Goal: Task Accomplishment & Management: Complete application form

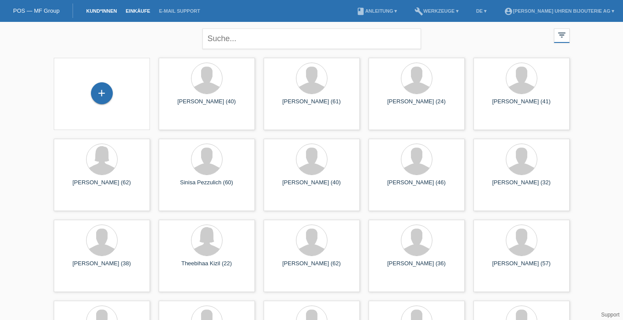
click at [138, 12] on link "Einkäufe" at bounding box center [137, 10] width 33 height 5
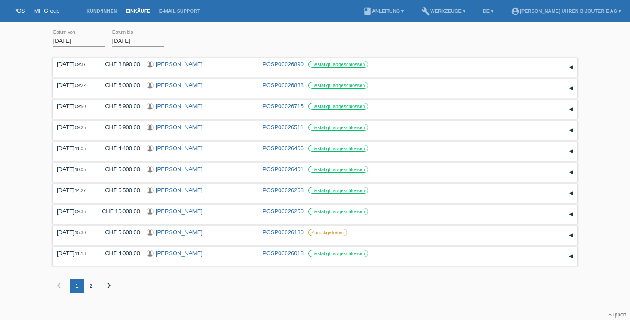
click at [96, 8] on li "Kund*innen" at bounding box center [101, 11] width 39 height 22
click at [104, 10] on link "Kund*innen" at bounding box center [101, 10] width 39 height 5
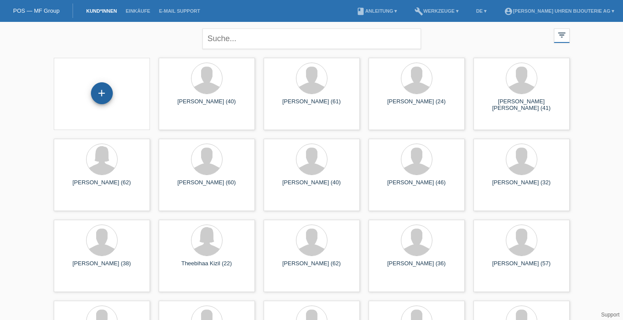
click at [106, 94] on div "+" at bounding box center [102, 93] width 22 height 22
click at [563, 35] on icon "filter_list" at bounding box center [562, 35] width 10 height 10
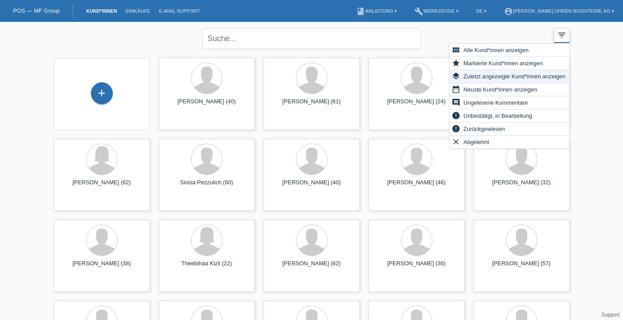
click at [563, 35] on icon "filter_list" at bounding box center [562, 35] width 10 height 10
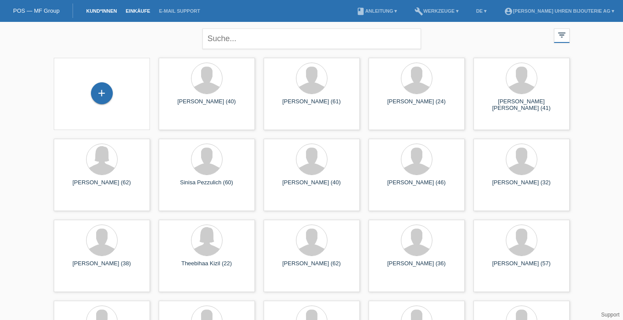
click at [133, 9] on link "Einkäufe" at bounding box center [137, 10] width 33 height 5
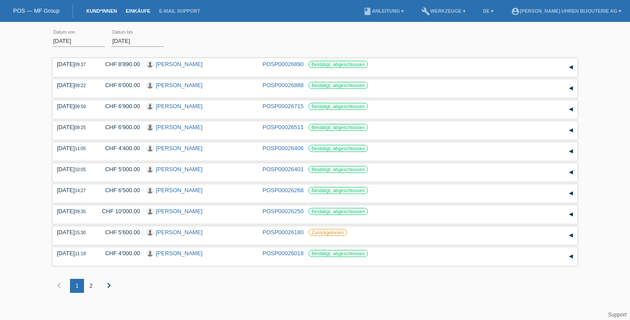
click at [95, 8] on link "Kund*innen" at bounding box center [101, 10] width 39 height 5
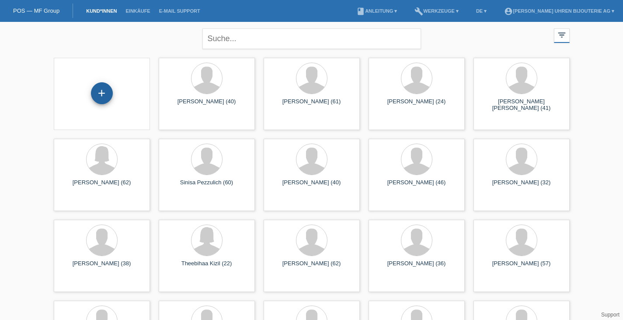
click at [99, 89] on div "+" at bounding box center [102, 93] width 22 height 22
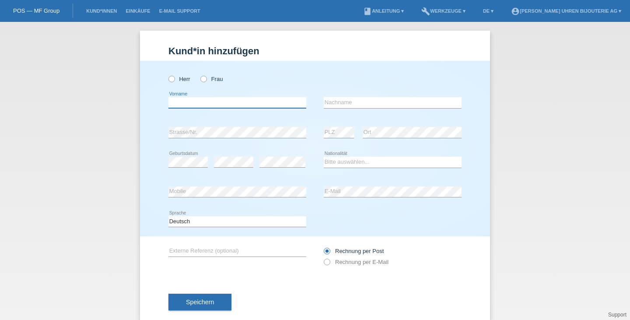
click at [218, 102] on input "text" at bounding box center [237, 102] width 138 height 11
type input "Jeremy"
type input "Pezzino"
click at [222, 168] on icon at bounding box center [233, 167] width 39 height 0
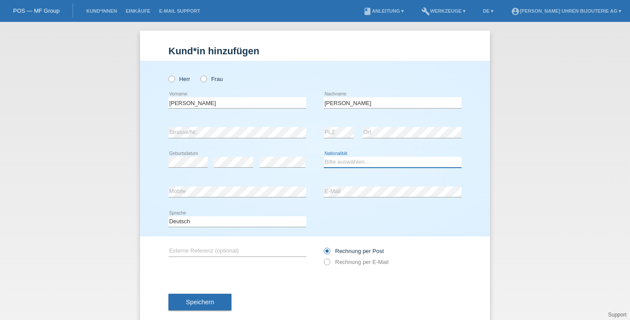
click at [341, 163] on select "Bitte auswählen... Schweiz Deutschland Liechtenstein Österreich ------------ Af…" at bounding box center [393, 162] width 138 height 10
select select "IT"
click at [324, 157] on select "Bitte auswählen... Schweiz Deutschland Liechtenstein Österreich ------------ Af…" at bounding box center [393, 162] width 138 height 10
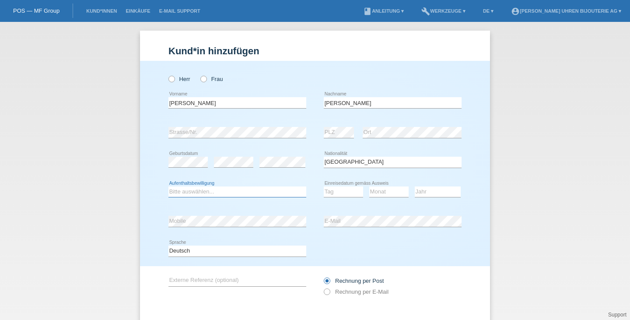
click at [234, 187] on select "Bitte auswählen... C B B - Flüchtlingsstatus Andere" at bounding box center [237, 191] width 138 height 10
select select "C"
click at [168, 186] on select "Bitte auswählen... C B B - Flüchtlingsstatus Andere" at bounding box center [237, 191] width 138 height 10
click at [335, 196] on select "Tag 01 02 03 04 05 06 07 08 09 10 11" at bounding box center [343, 191] width 39 height 10
select select "19"
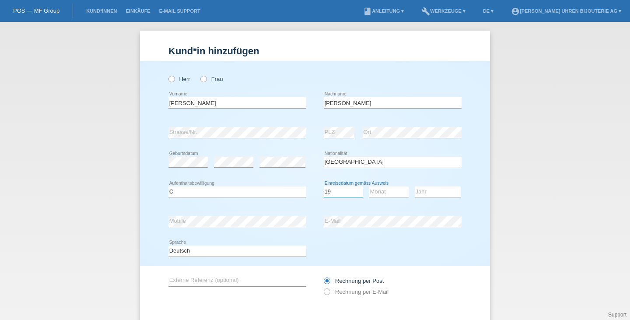
click at [324, 186] on select "Tag 01 02 03 04 05 06 07 08 09 10 11" at bounding box center [343, 191] width 39 height 10
click at [381, 192] on select "Monat 01 02 03 04 05 06 07 08 09 10 11" at bounding box center [388, 191] width 39 height 10
select select "01"
click at [369, 186] on select "Monat 01 02 03 04 05 06 07 08 09 10 11" at bounding box center [388, 191] width 39 height 10
click at [431, 192] on select "Jahr 2025 2024 2023 2022 2021 2020 2019 2018 2017 2016 2015 2014 2013 2012 2011…" at bounding box center [438, 191] width 46 height 10
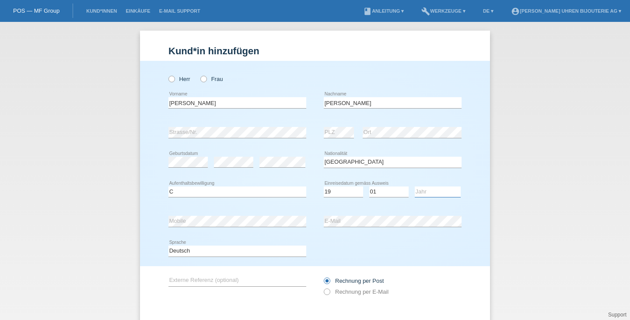
select select "1998"
click at [415, 186] on select "Jahr 2025 2024 2023 2022 2021 2020 2019 2018 2017 2016 2015 2014 2013 2012 2011…" at bounding box center [438, 191] width 46 height 10
click at [276, 252] on select "Deutsch Français Italiano English" at bounding box center [237, 250] width 138 height 10
select select "en"
click at [168, 245] on select "Deutsch Français Italiano English" at bounding box center [237, 250] width 138 height 10
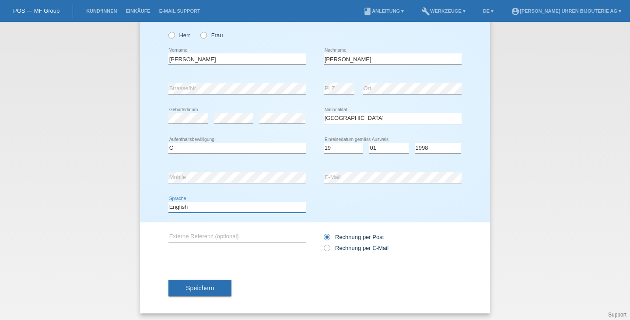
scroll to position [46, 0]
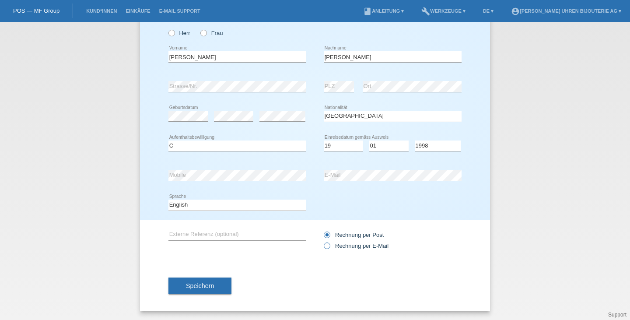
click at [328, 246] on label "Rechnung per E-Mail" at bounding box center [356, 245] width 65 height 7
click at [328, 246] on input "Rechnung per E-Mail" at bounding box center [327, 247] width 6 height 11
radio input "true"
click at [193, 233] on input "text" at bounding box center [237, 234] width 138 height 11
paste input "220.10.41.21.01.002"
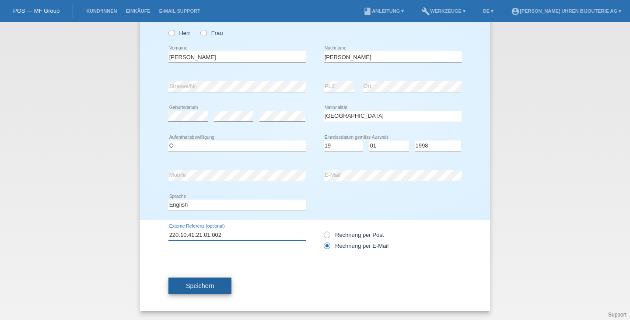
type input "220.10.41.21.01.002"
click at [213, 282] on button "Speichern" at bounding box center [199, 285] width 63 height 17
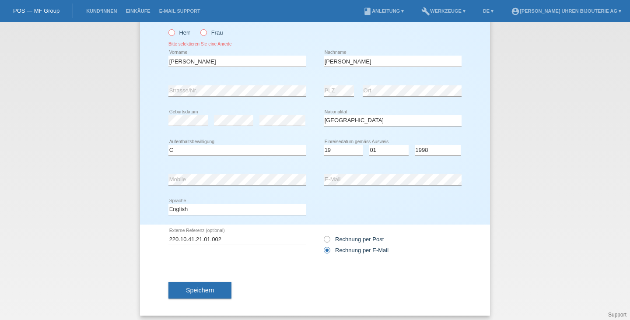
click at [167, 28] on icon at bounding box center [167, 28] width 0 height 0
click at [168, 34] on input "Herr" at bounding box center [171, 32] width 6 height 6
radio input "true"
click at [186, 300] on div "Speichern" at bounding box center [314, 290] width 293 height 51
click at [187, 297] on button "Speichern" at bounding box center [199, 290] width 63 height 17
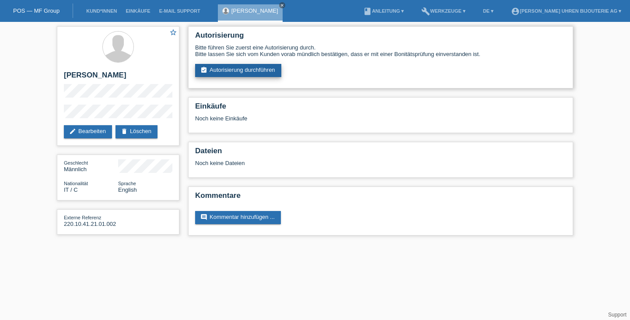
click at [247, 70] on link "assignment_turned_in Autorisierung durchführen" at bounding box center [238, 70] width 86 height 13
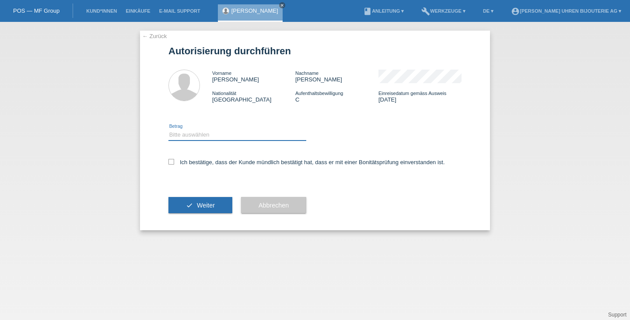
click at [208, 133] on select "Bitte auswählen CHF 1.00 - CHF 499.00 CHF 500.00 - CHF 1'999.00 CHF 2'000.00 - …" at bounding box center [237, 134] width 138 height 10
click at [206, 131] on select "Bitte auswählen CHF 1.00 - CHF 499.00 CHF 500.00 - CHF 1'999.00 CHF 2'000.00 - …" at bounding box center [237, 134] width 138 height 10
click at [198, 134] on select "Bitte auswählen CHF 1.00 - CHF 499.00 CHF 500.00 - CHF 1'999.00 CHF 2'000.00 - …" at bounding box center [237, 134] width 138 height 10
select select "3"
click at [168, 130] on select "Bitte auswählen CHF 1.00 - CHF 499.00 CHF 500.00 - CHF 1'999.00 CHF 2'000.00 - …" at bounding box center [237, 134] width 138 height 10
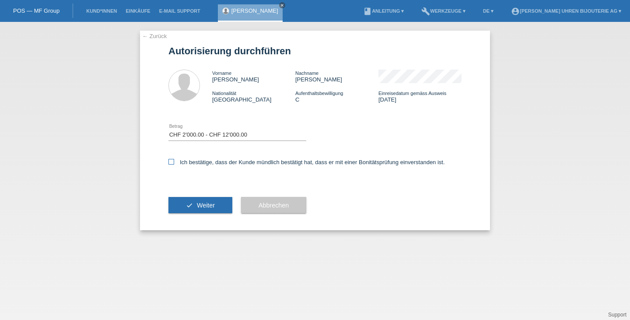
click at [170, 164] on icon at bounding box center [171, 162] width 6 height 6
click at [170, 164] on input "Ich bestätige, dass der Kunde mündlich bestätigt hat, dass er mit einer Bonität…" at bounding box center [171, 162] width 6 height 6
checkbox input "true"
click at [209, 209] on button "check Weiter" at bounding box center [200, 205] width 64 height 17
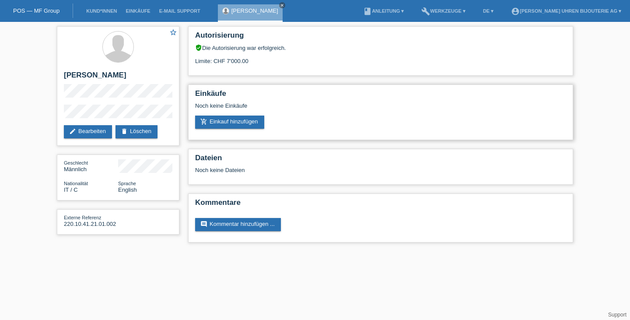
click at [343, 115] on div "Noch keine Einkäufe" at bounding box center [380, 108] width 371 height 13
click at [216, 47] on div "verified_user Die Autorisierung war erfolgreich." at bounding box center [380, 47] width 371 height 7
click at [254, 63] on div "Limite: CHF 7'000.00" at bounding box center [380, 57] width 371 height 13
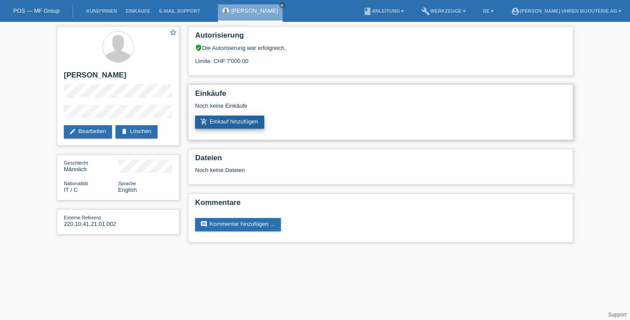
click at [247, 122] on link "add_shopping_cart Einkauf hinzufügen" at bounding box center [229, 121] width 69 height 13
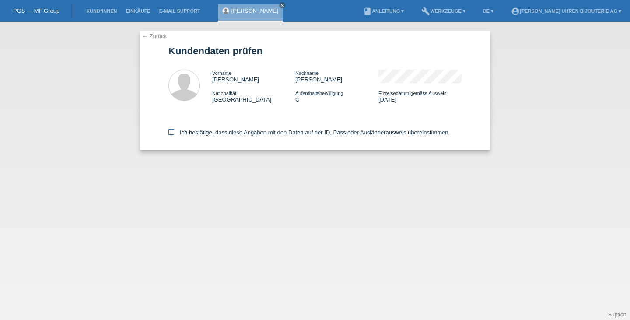
click at [172, 136] on label "Ich bestätige, dass diese Angaben mit den Daten auf der ID, Pass oder Ausländer…" at bounding box center [308, 132] width 281 height 7
click at [172, 135] on input "Ich bestätige, dass diese Angaben mit den Daten auf der ID, Pass oder Ausländer…" at bounding box center [171, 132] width 6 height 6
checkbox input "true"
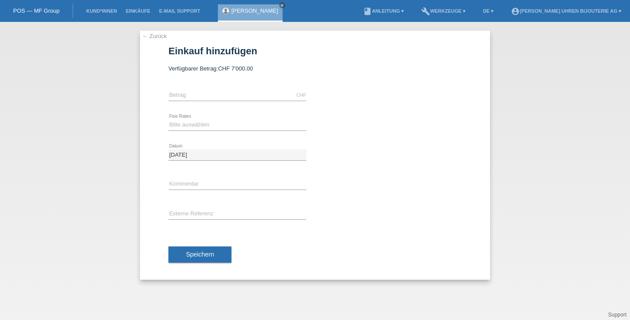
click at [223, 85] on div "CHF error [GEOGRAPHIC_DATA]" at bounding box center [237, 95] width 138 height 30
click at [226, 91] on input "text" at bounding box center [237, 95] width 138 height 11
type input "6300.00"
click at [212, 126] on select "Bitte auswählen 6 Raten 12 Raten 18 Raten 24 Raten" at bounding box center [237, 124] width 138 height 10
select select "541"
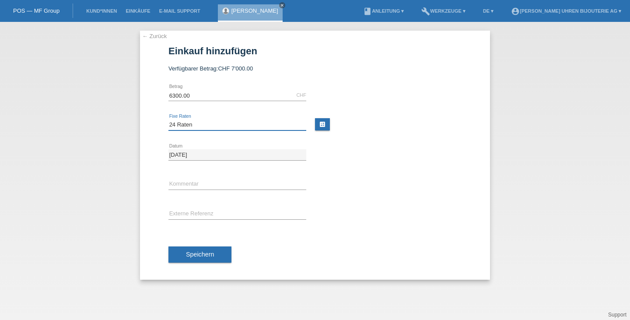
click at [168, 119] on select "Bitte auswählen 6 Raten 12 Raten 18 Raten 24 Raten" at bounding box center [237, 124] width 138 height 10
click at [244, 214] on input "text" at bounding box center [237, 214] width 138 height 11
click at [178, 213] on input "text" at bounding box center [237, 214] width 138 height 11
paste input "220.10.41.21.01.002"
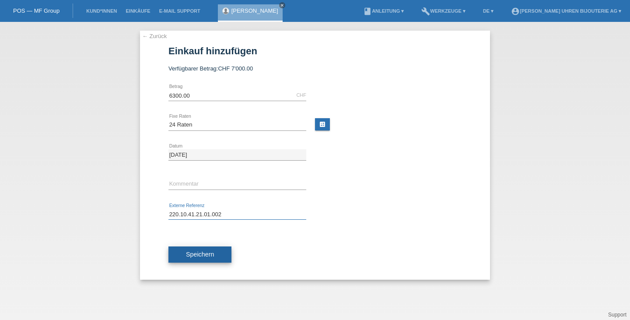
type input "220.10.41.21.01.002"
click at [210, 258] on span "Speichern" at bounding box center [200, 254] width 28 height 7
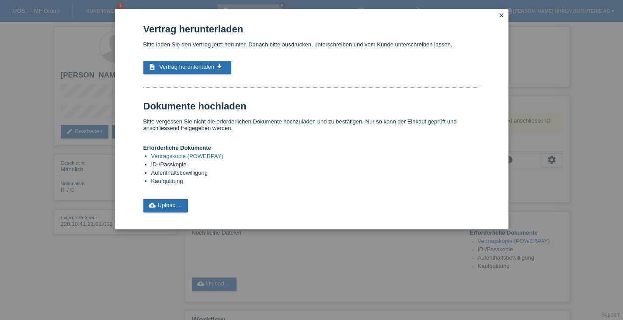
click at [198, 156] on link "Vertragskopie (POWERPAY)" at bounding box center [187, 156] width 72 height 7
click at [501, 15] on icon "close" at bounding box center [501, 15] width 7 height 7
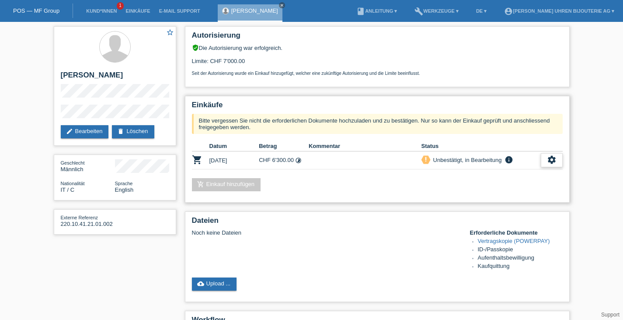
click at [547, 158] on div "settings" at bounding box center [552, 160] width 22 height 14
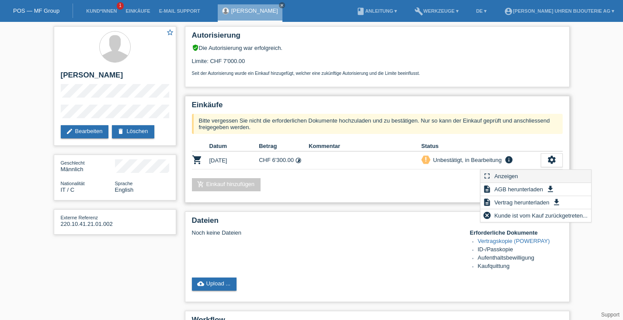
click at [497, 174] on span "Anzeigen" at bounding box center [506, 176] width 26 height 10
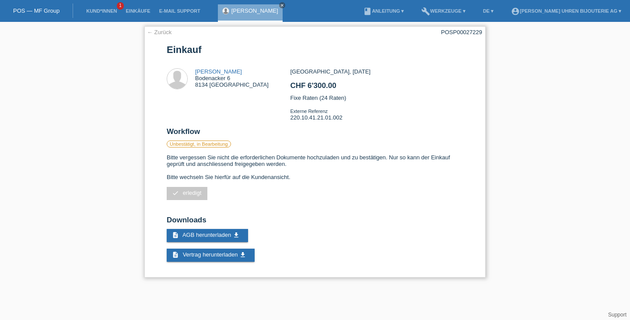
click at [164, 31] on link "← Zurück" at bounding box center [159, 32] width 24 height 7
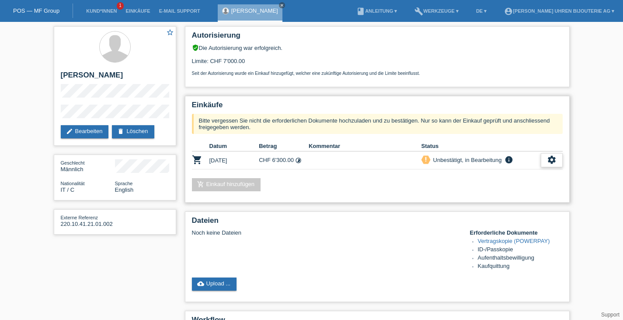
click at [552, 160] on icon "settings" at bounding box center [552, 160] width 10 height 10
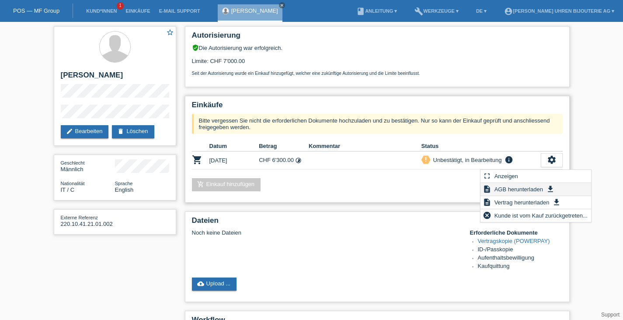
click at [538, 188] on span "AGB herunterladen" at bounding box center [518, 189] width 51 height 10
